Goal: Task Accomplishment & Management: Manage account settings

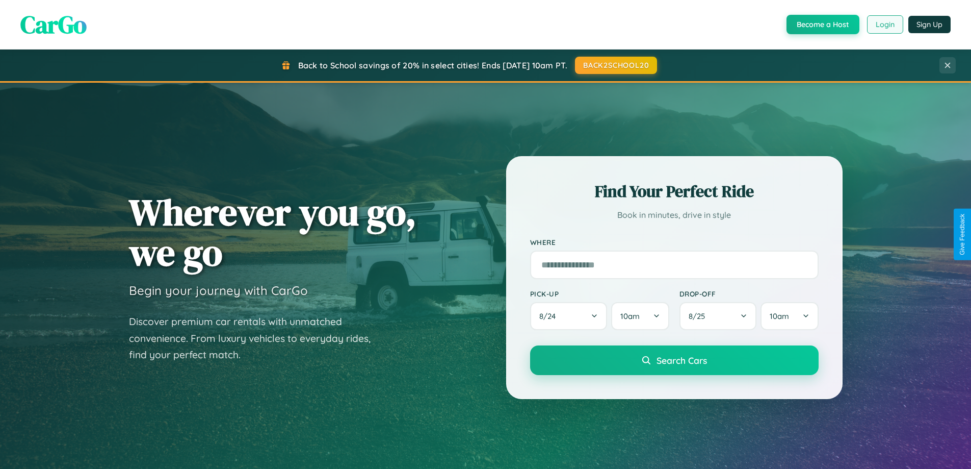
click at [885, 24] on button "Login" at bounding box center [885, 24] width 36 height 18
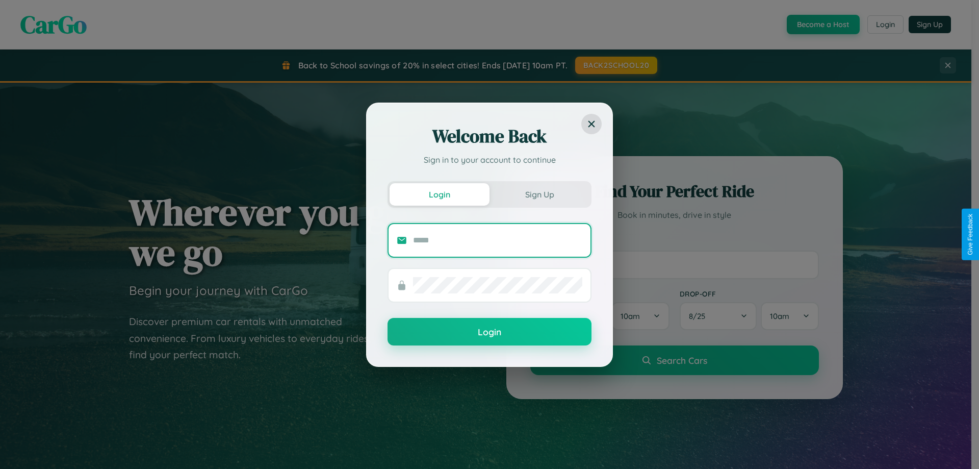
click at [498, 240] on input "text" at bounding box center [497, 240] width 169 height 16
type input "**********"
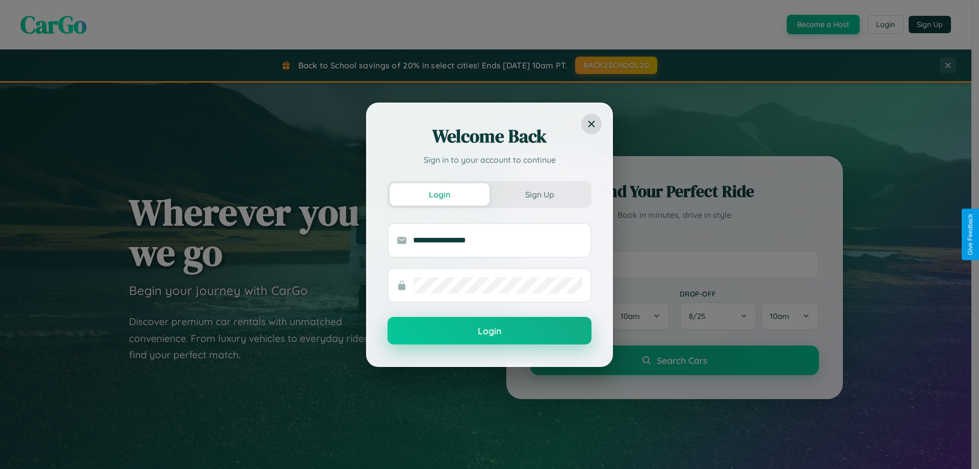
click at [490, 331] on button "Login" at bounding box center [490, 331] width 204 height 28
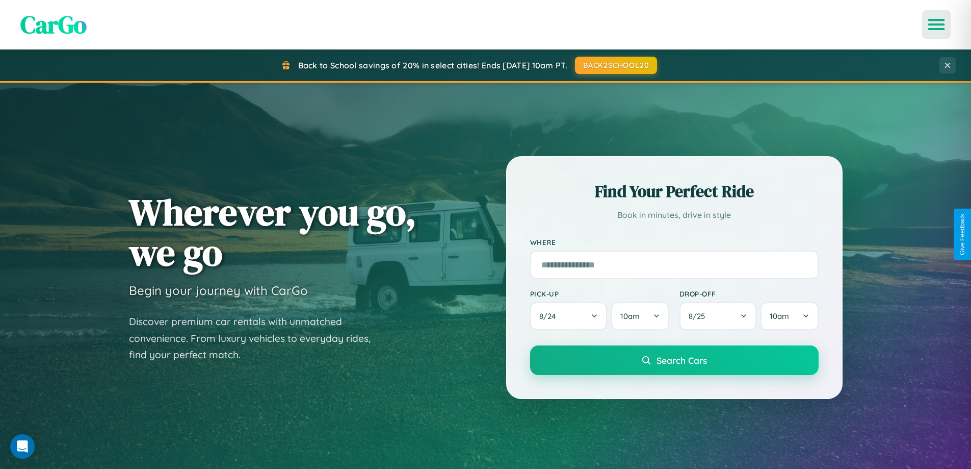
click at [937, 24] on icon "Open menu" at bounding box center [937, 24] width 15 height 9
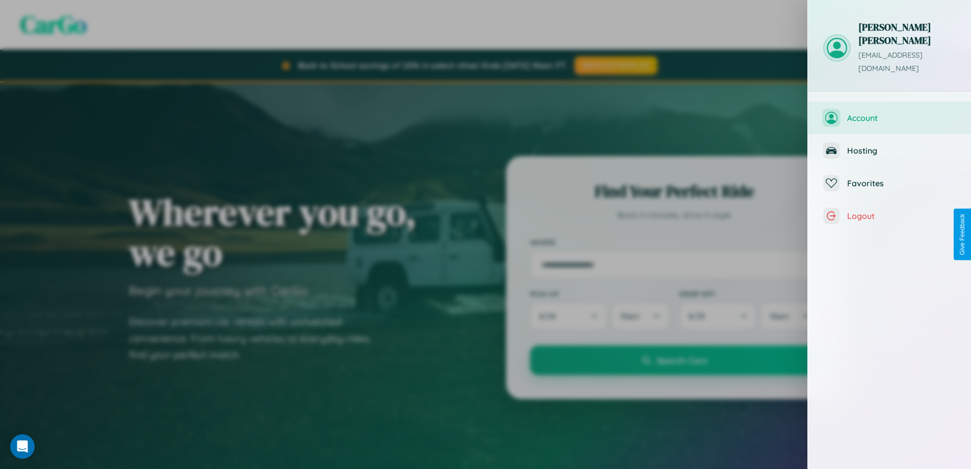
click at [890, 113] on span "Account" at bounding box center [901, 118] width 109 height 10
